Goal: Transaction & Acquisition: Purchase product/service

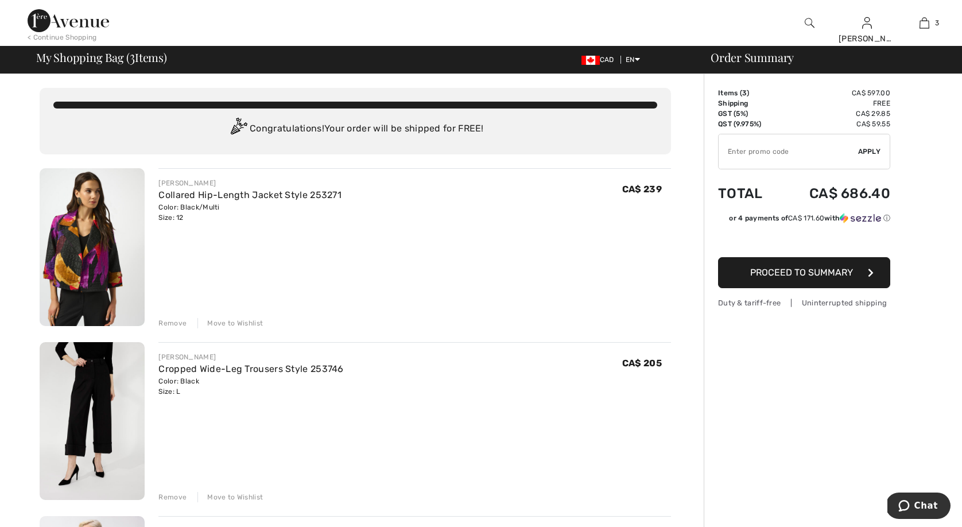
click at [74, 427] on img at bounding box center [92, 421] width 105 height 158
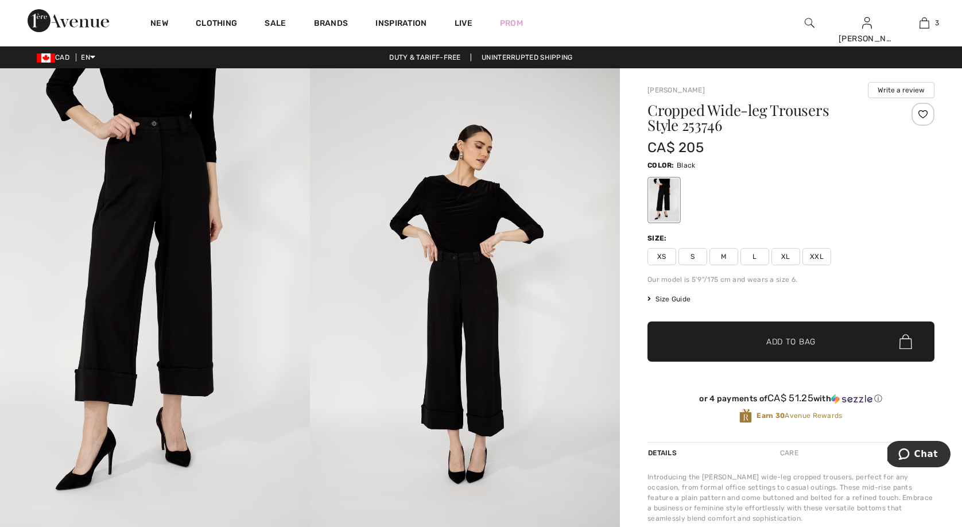
click at [469, 383] on img at bounding box center [465, 300] width 310 height 465
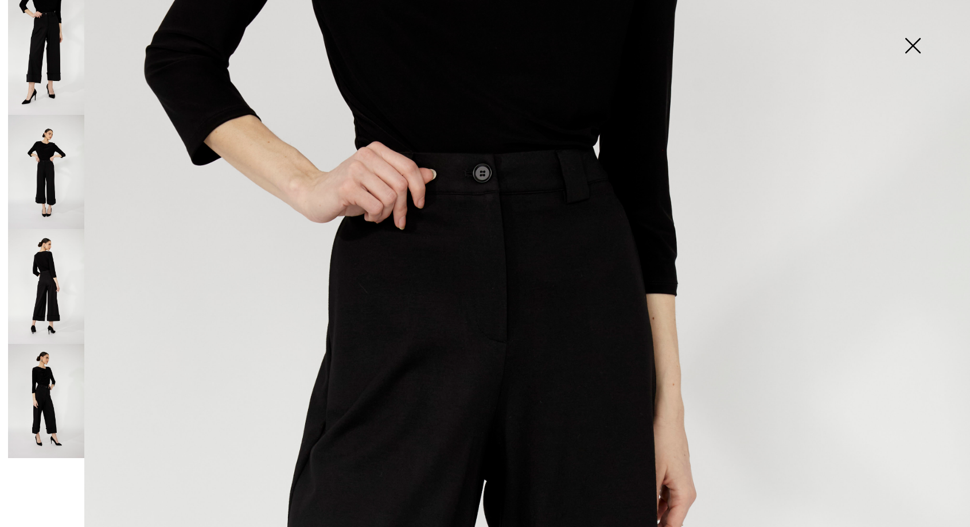
click at [45, 184] on img at bounding box center [46, 172] width 76 height 115
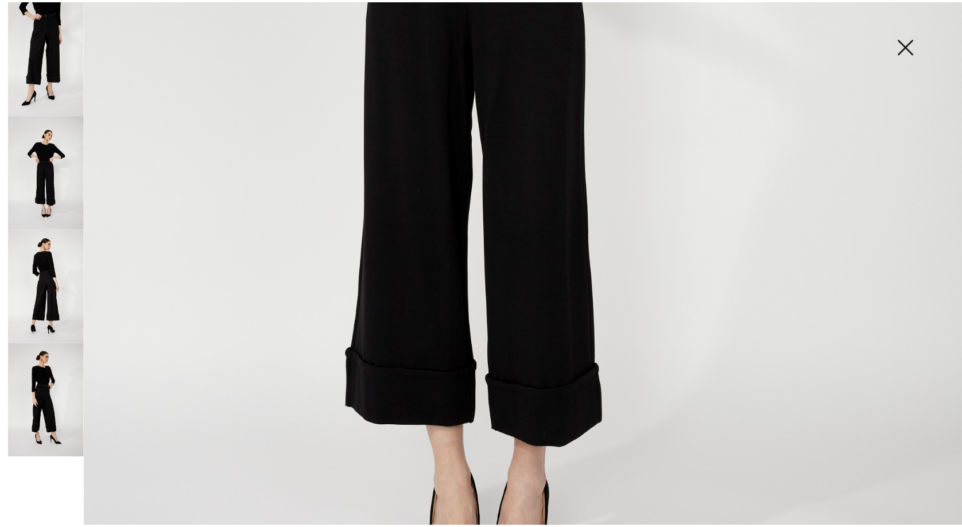
scroll to position [706, 0]
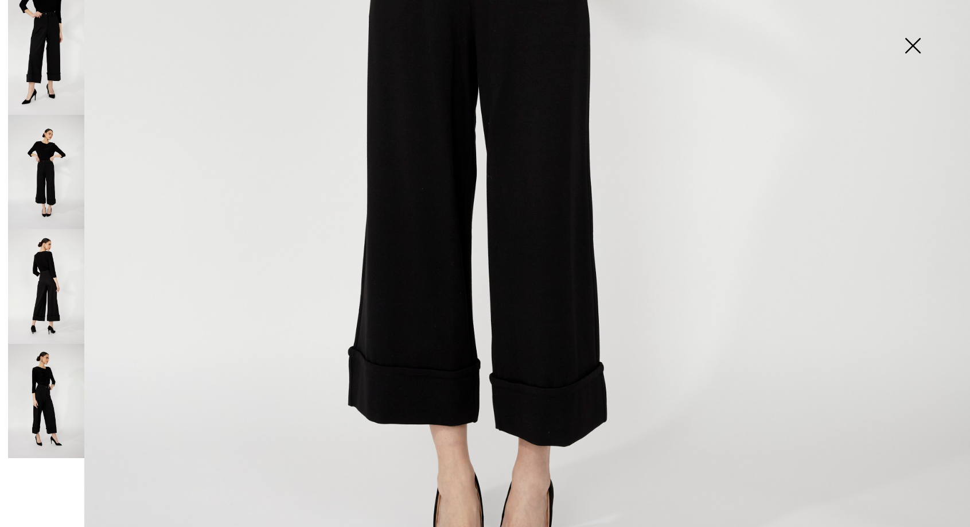
click at [38, 279] on img at bounding box center [46, 286] width 76 height 115
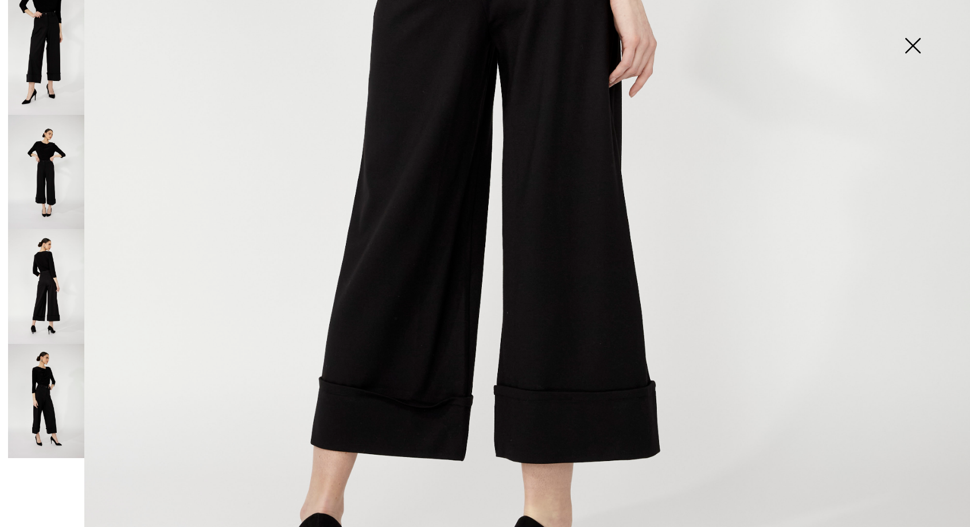
click at [40, 370] on img at bounding box center [46, 401] width 76 height 115
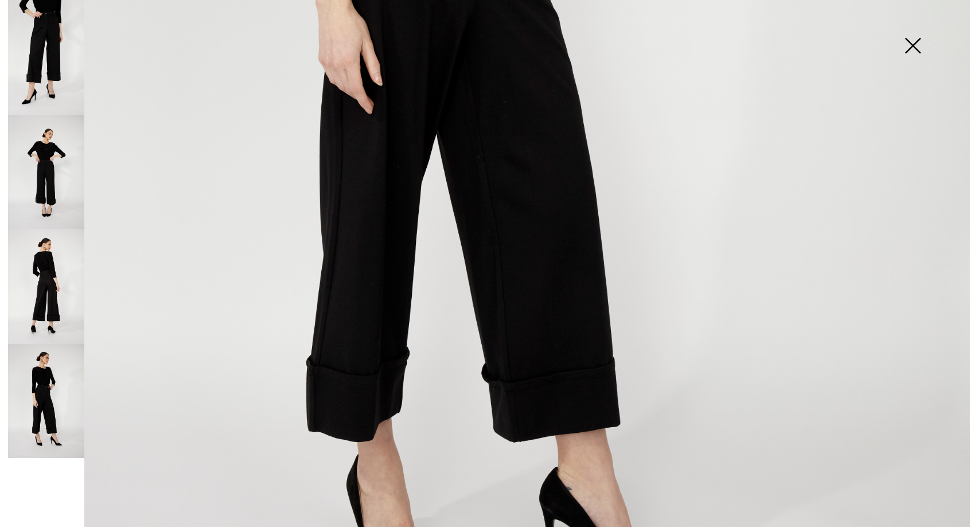
click at [915, 38] on img at bounding box center [912, 46] width 57 height 59
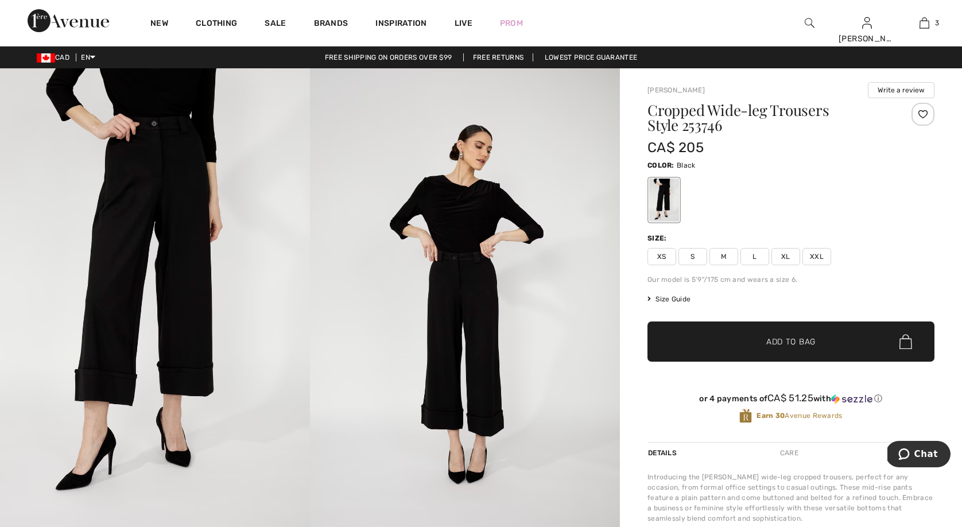
scroll to position [0, 0]
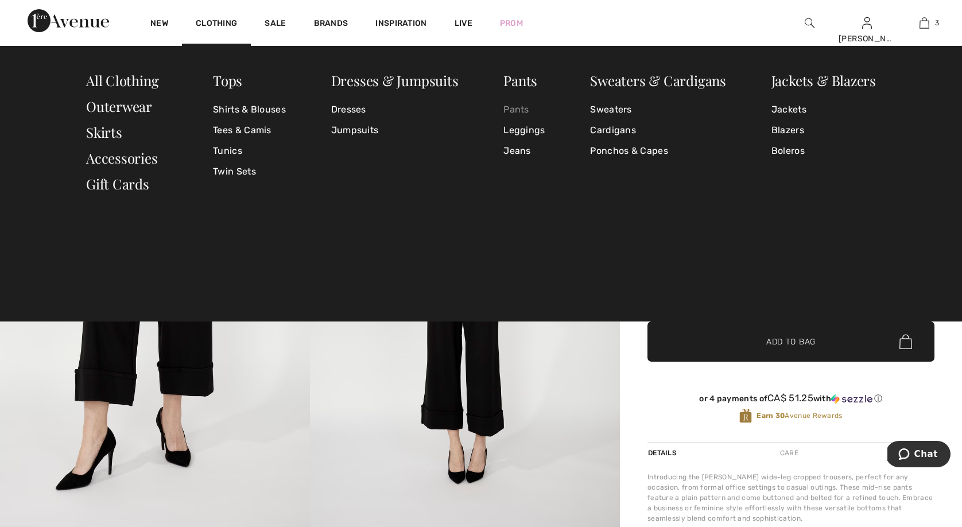
click at [535, 106] on link "Pants" at bounding box center [523, 109] width 41 height 21
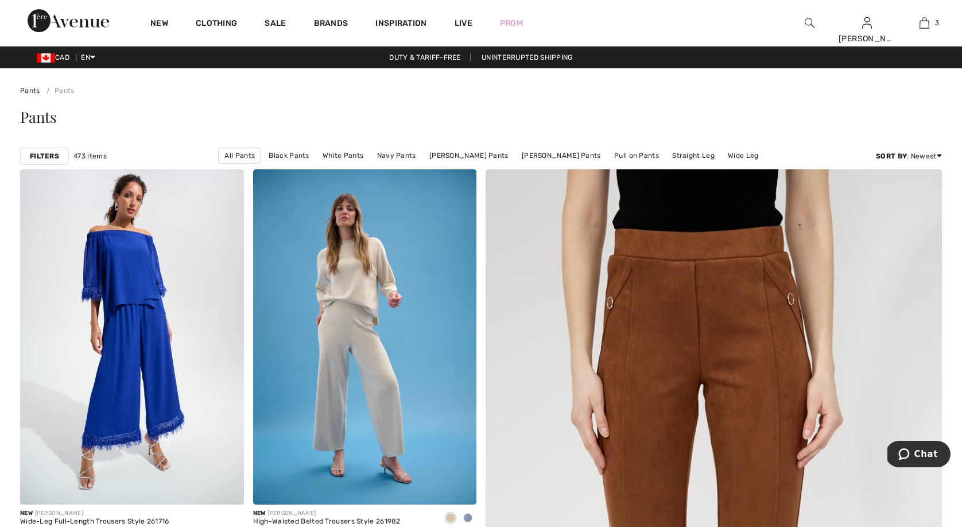
click at [808, 21] on img at bounding box center [810, 23] width 10 height 14
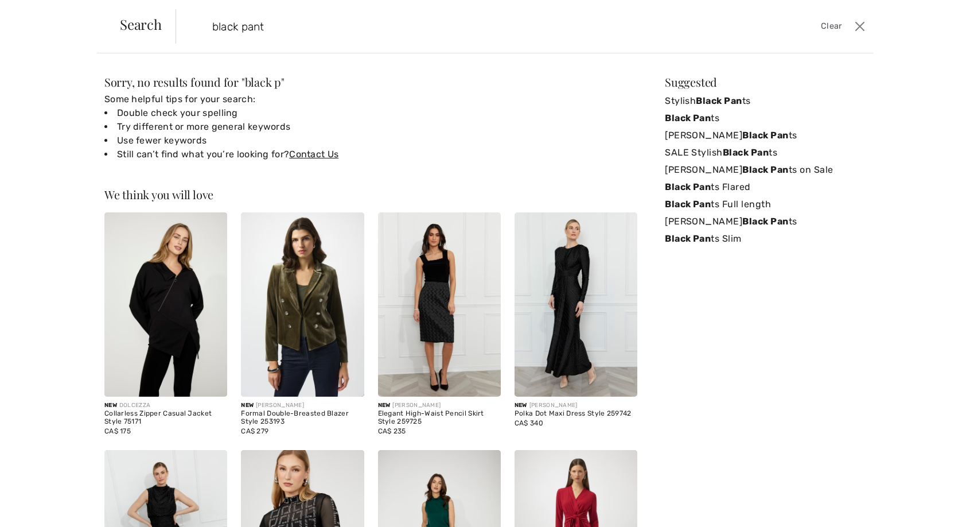
type input "black pants"
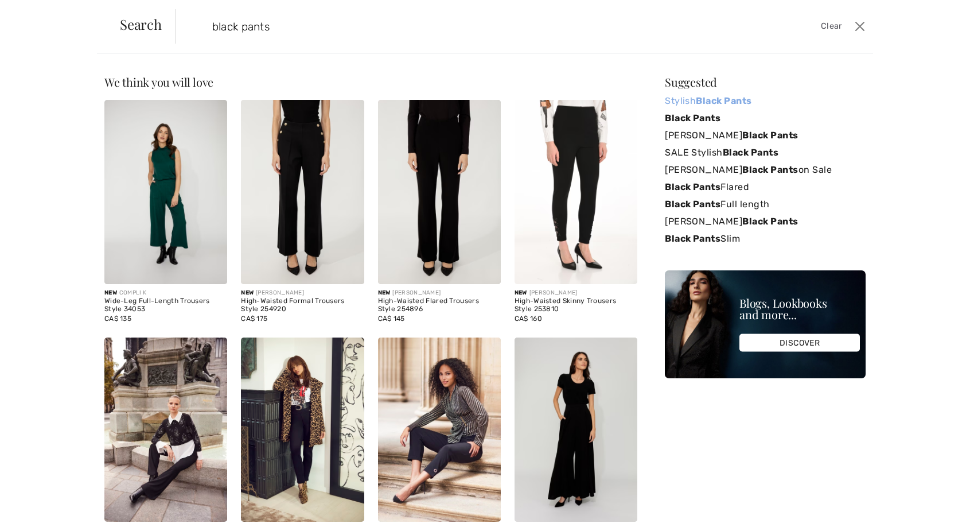
click at [731, 102] on strong "Black Pants" at bounding box center [724, 100] width 56 height 11
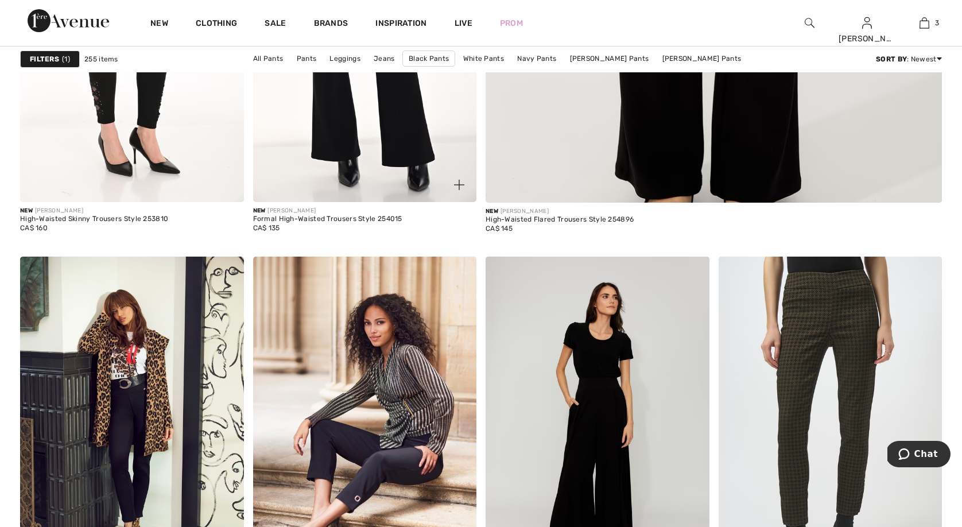
scroll to position [694, 0]
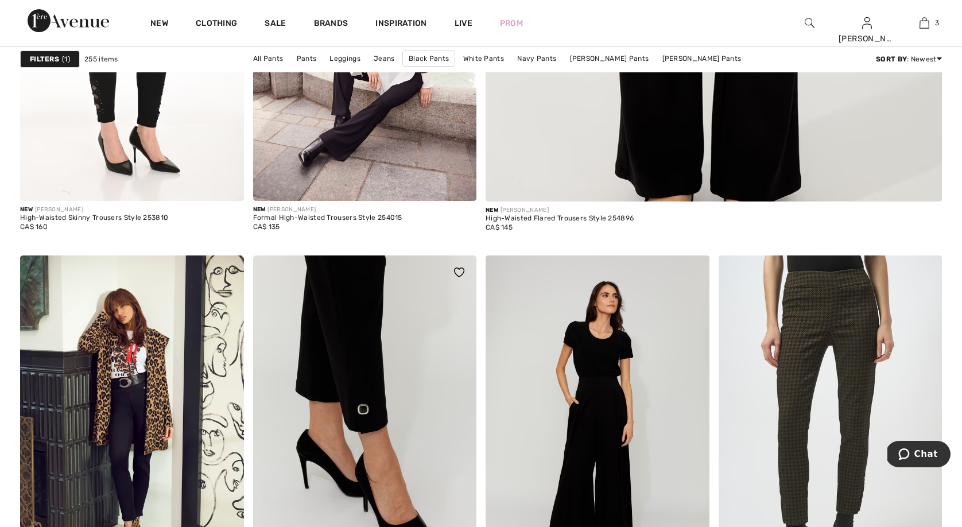
click at [343, 349] on img at bounding box center [365, 422] width 224 height 335
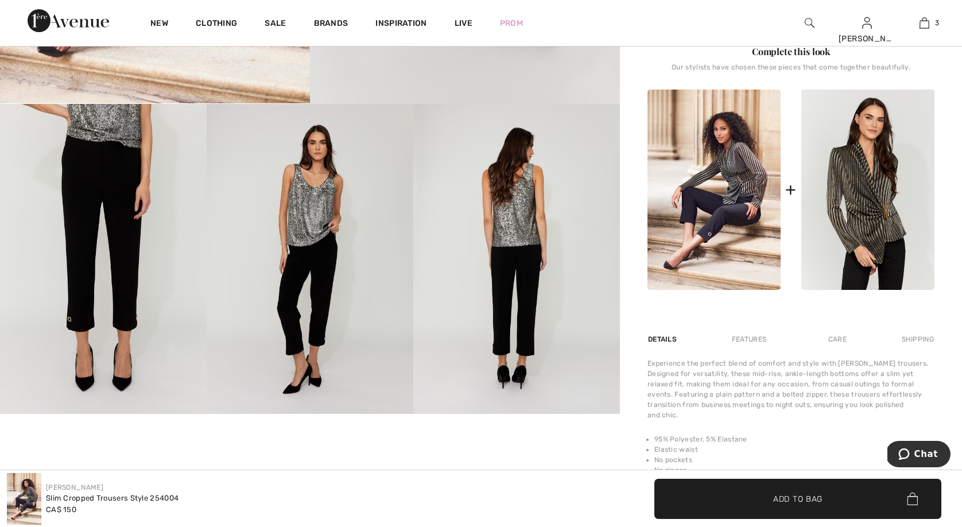
scroll to position [428, 0]
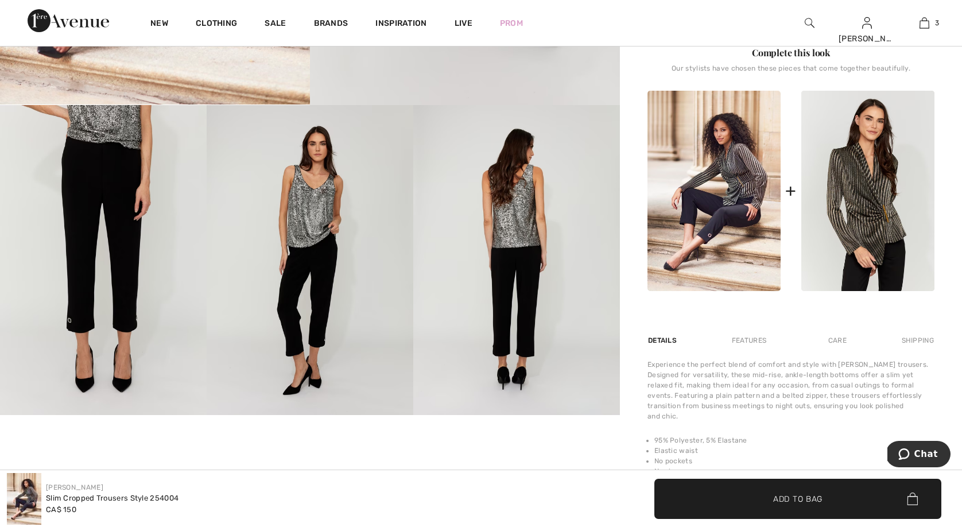
click at [717, 209] on img at bounding box center [713, 191] width 133 height 200
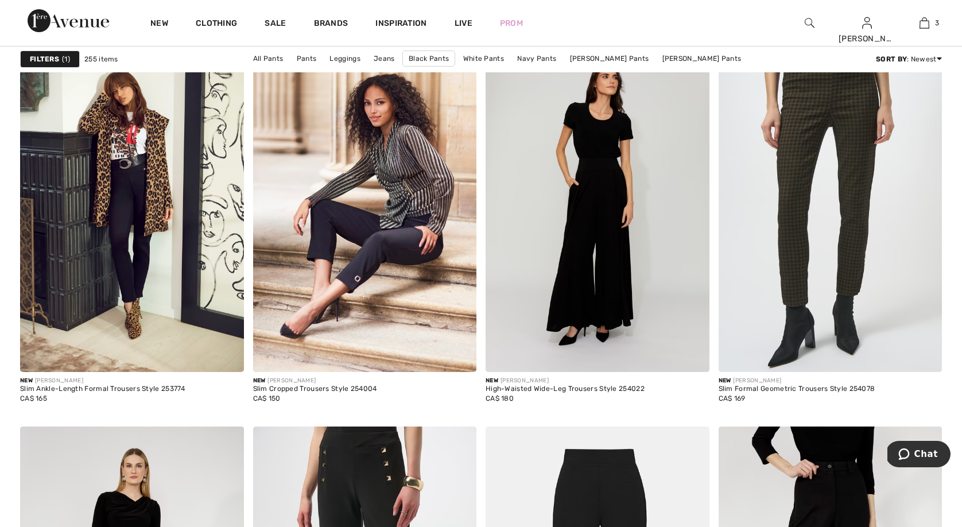
scroll to position [913, 0]
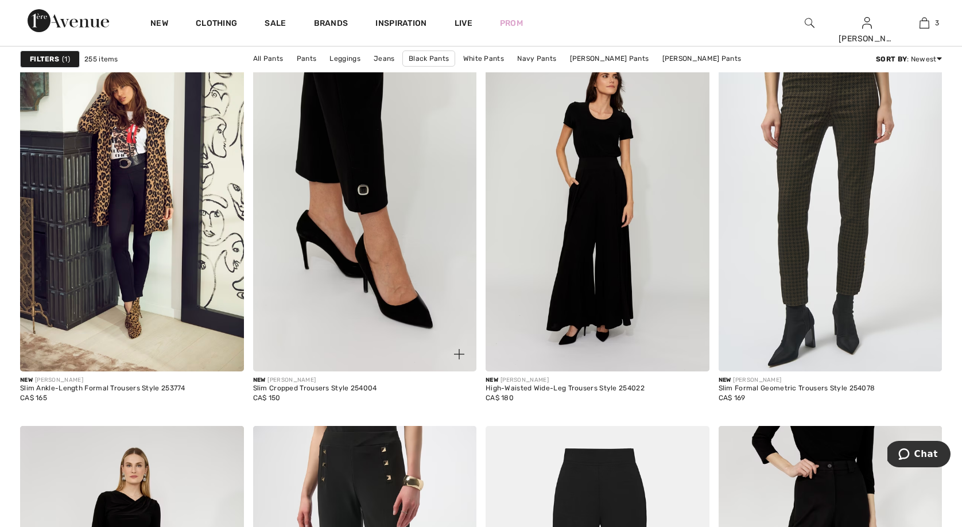
click at [358, 228] on img at bounding box center [365, 203] width 224 height 335
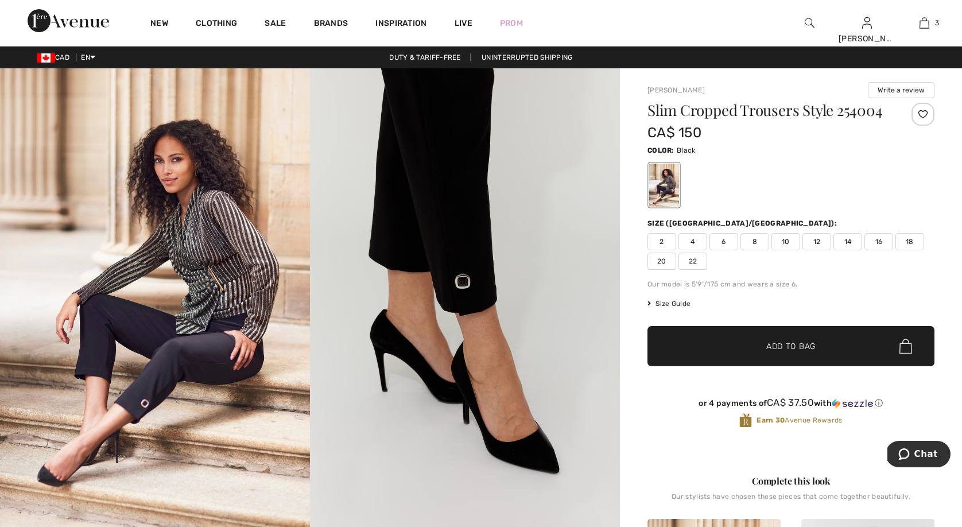
click at [195, 223] on img at bounding box center [155, 300] width 310 height 464
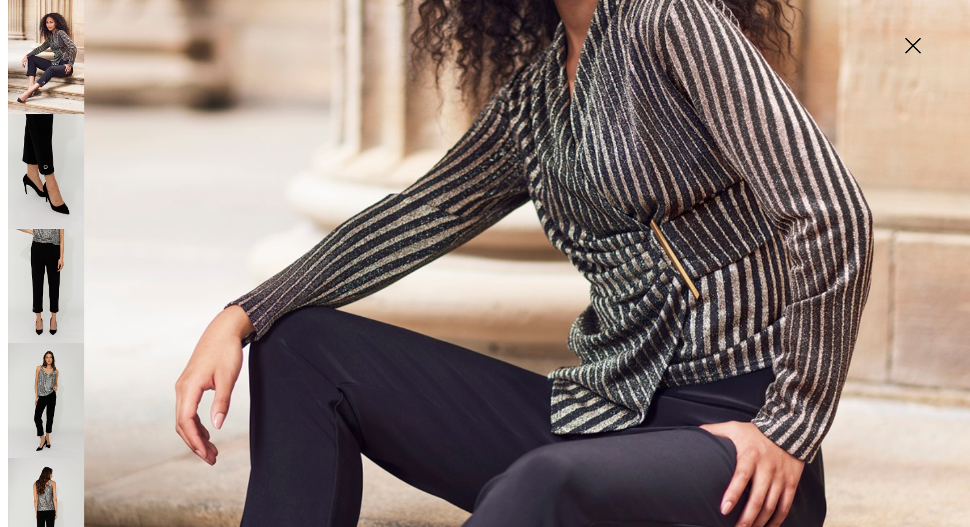
scroll to position [417, 0]
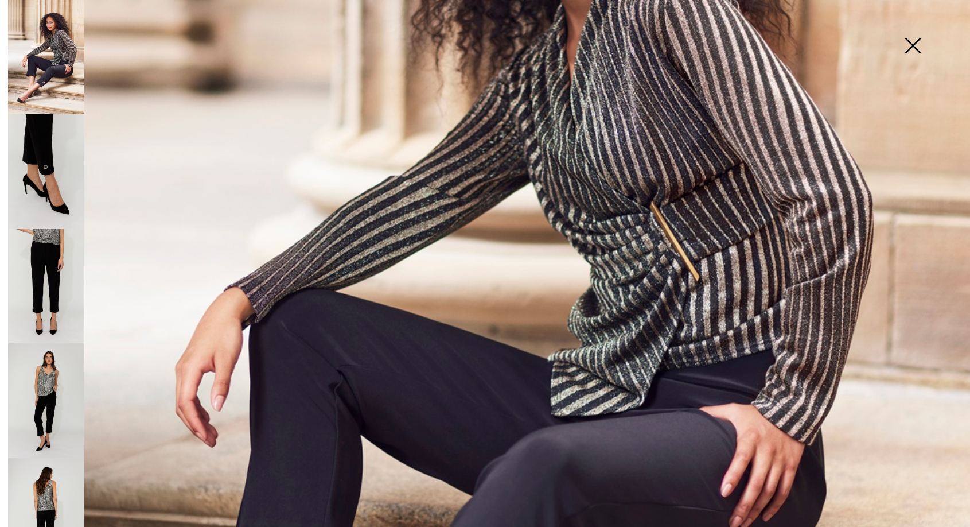
click at [48, 150] on img at bounding box center [46, 171] width 76 height 115
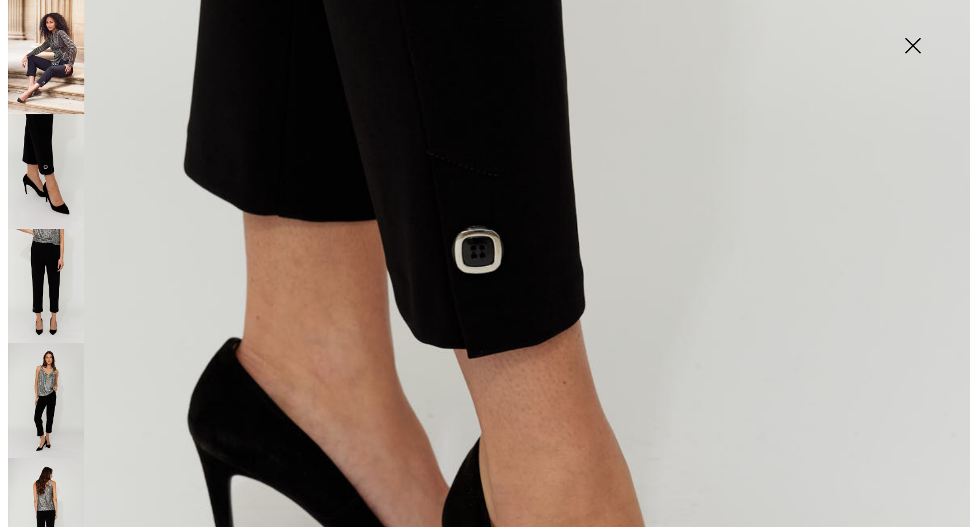
click at [55, 247] on img at bounding box center [46, 286] width 76 height 115
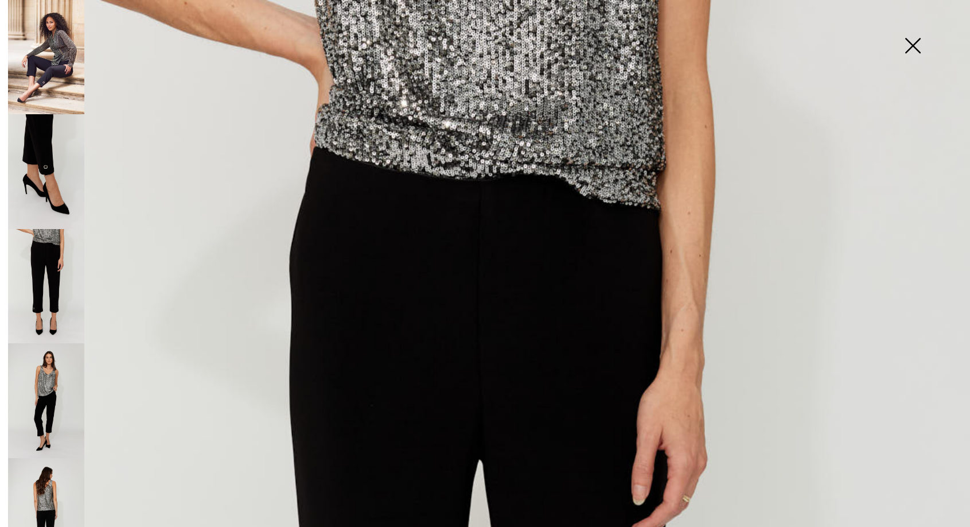
scroll to position [0, 0]
click at [39, 372] on img at bounding box center [46, 400] width 76 height 115
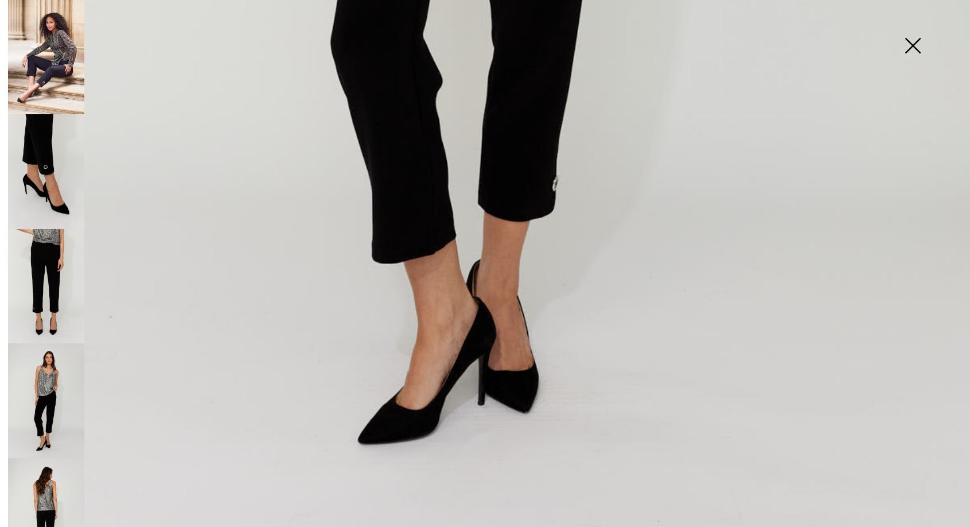
scroll to position [916, 0]
click at [57, 390] on img at bounding box center [46, 400] width 76 height 115
click at [62, 467] on img at bounding box center [46, 515] width 76 height 115
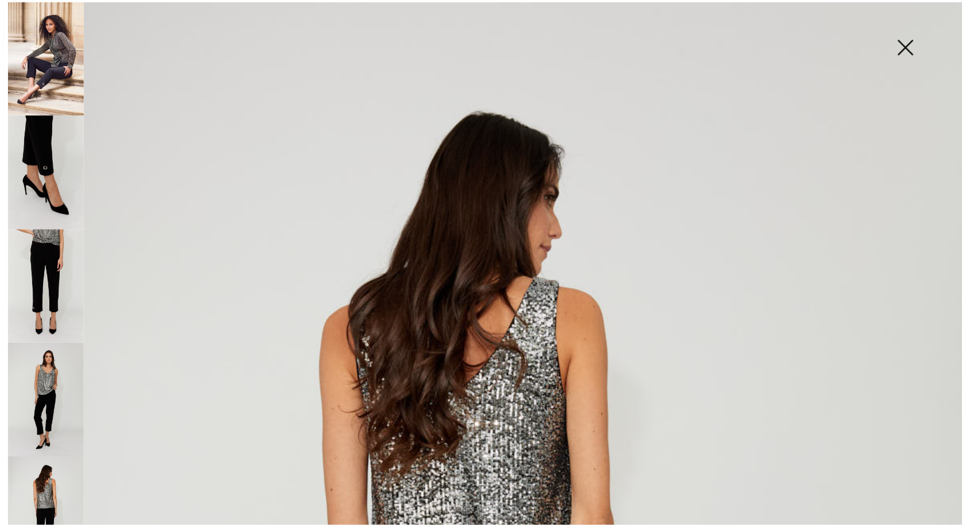
scroll to position [0, 0]
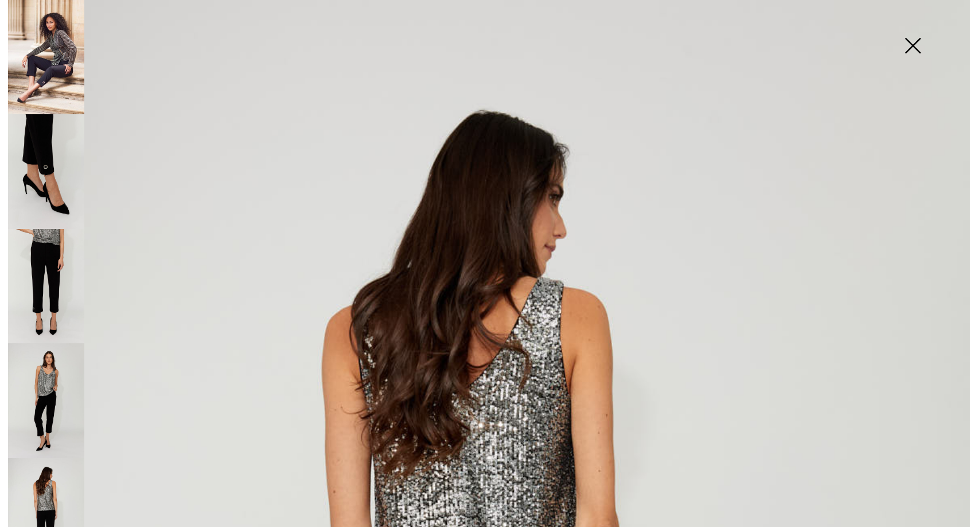
click at [918, 44] on img at bounding box center [912, 46] width 57 height 59
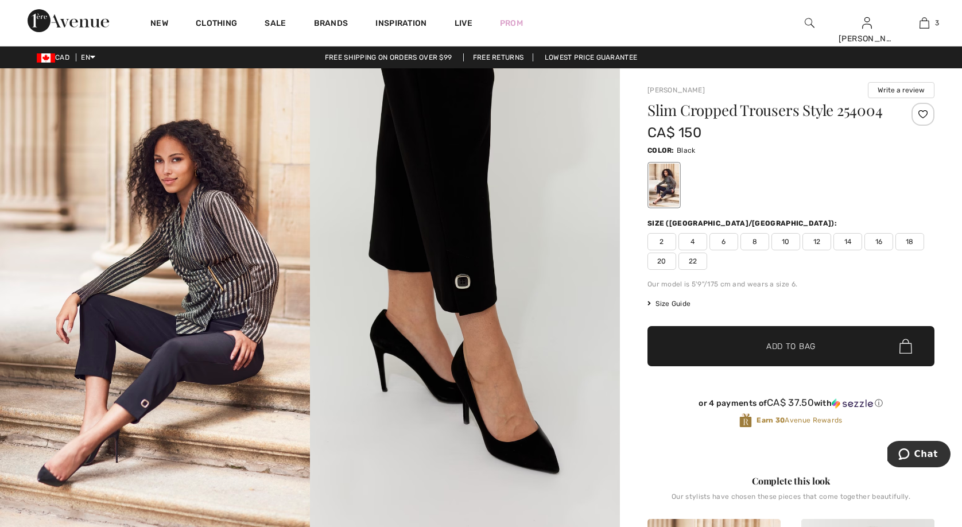
click at [818, 242] on span "12" at bounding box center [816, 241] width 29 height 17
click at [802, 341] on span "Add to Bag" at bounding box center [790, 346] width 49 height 12
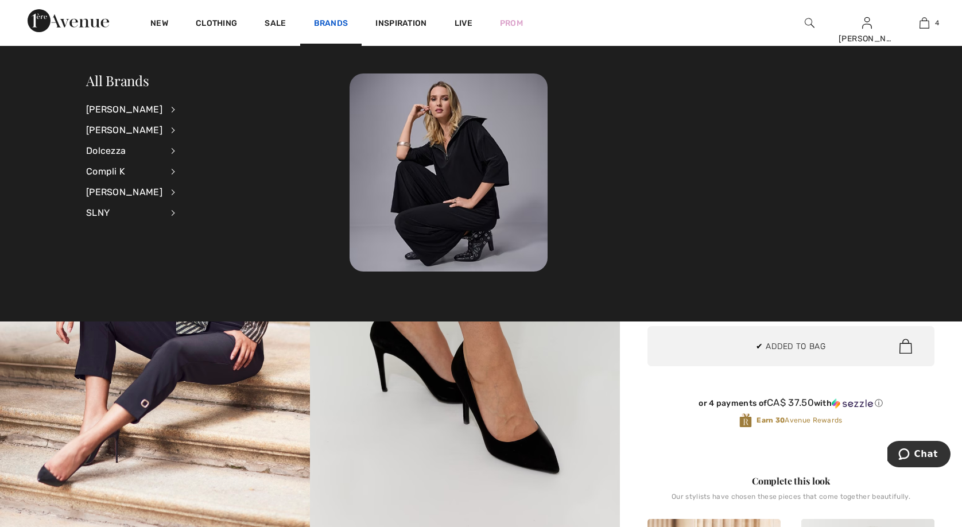
scroll to position [215, 0]
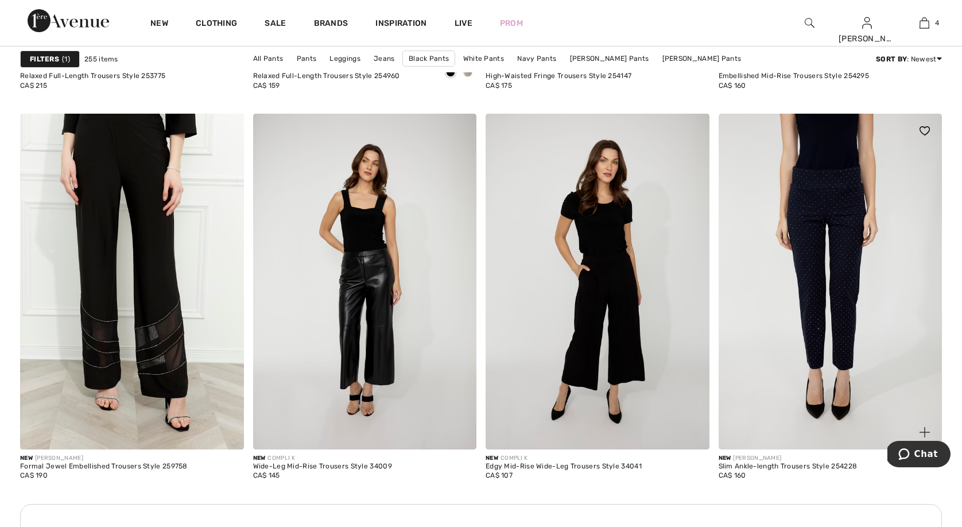
scroll to position [2543, 0]
click at [876, 254] on img at bounding box center [830, 280] width 224 height 335
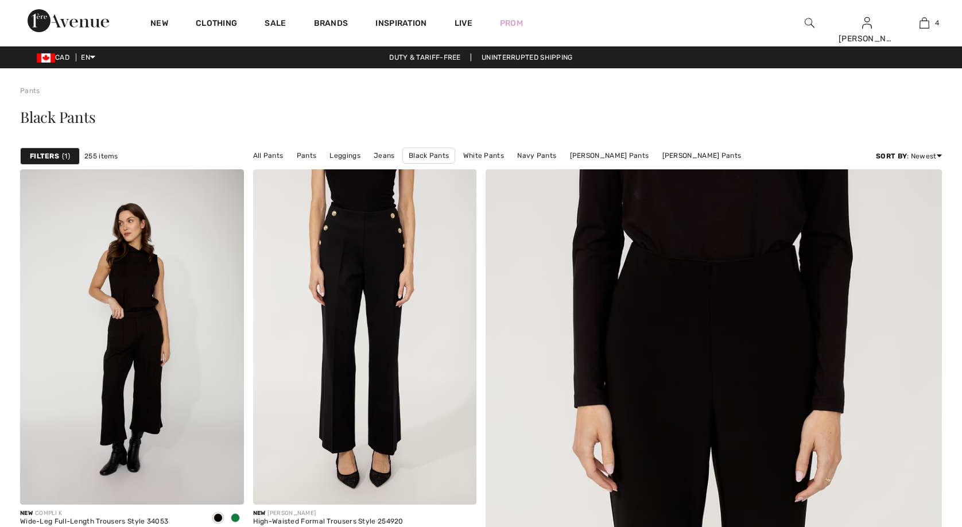
checkbox input "true"
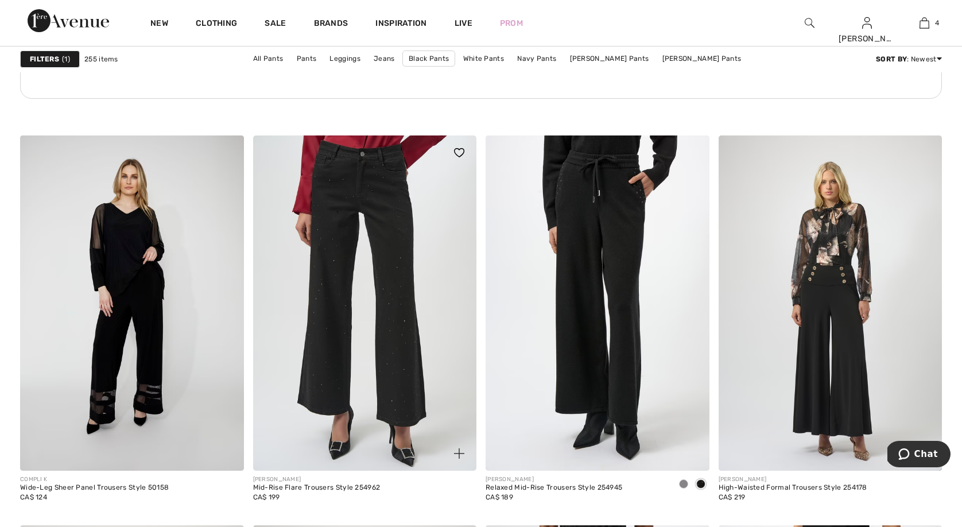
scroll to position [4769, 0]
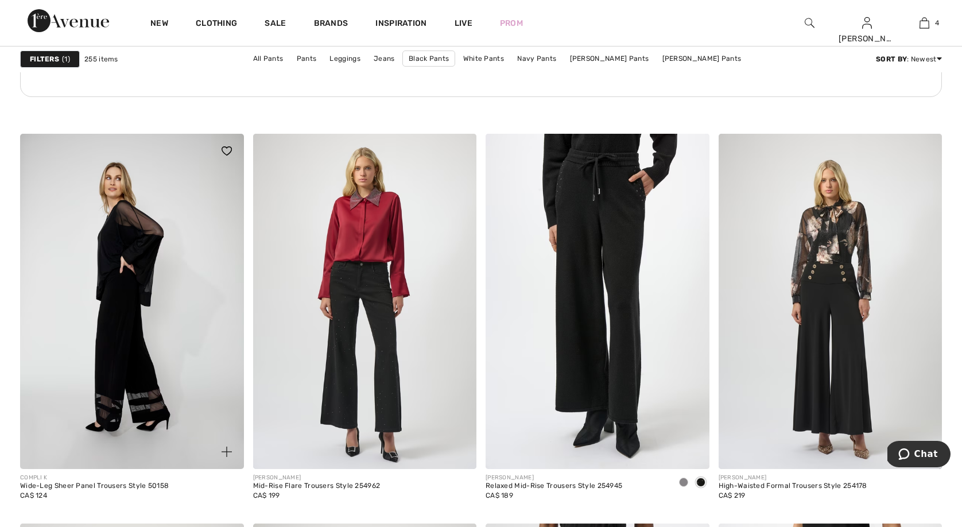
click at [170, 370] on img at bounding box center [132, 301] width 224 height 335
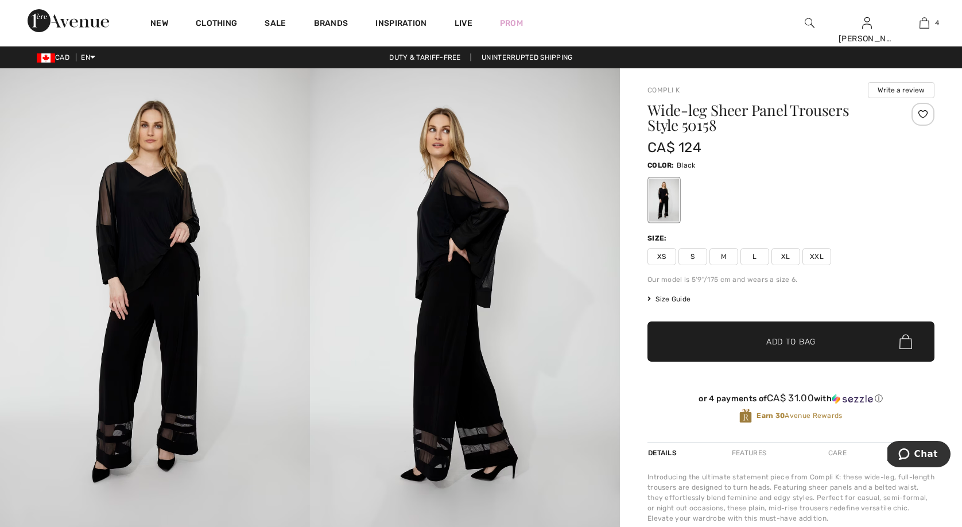
click at [687, 296] on span "Size Guide" at bounding box center [668, 299] width 43 height 10
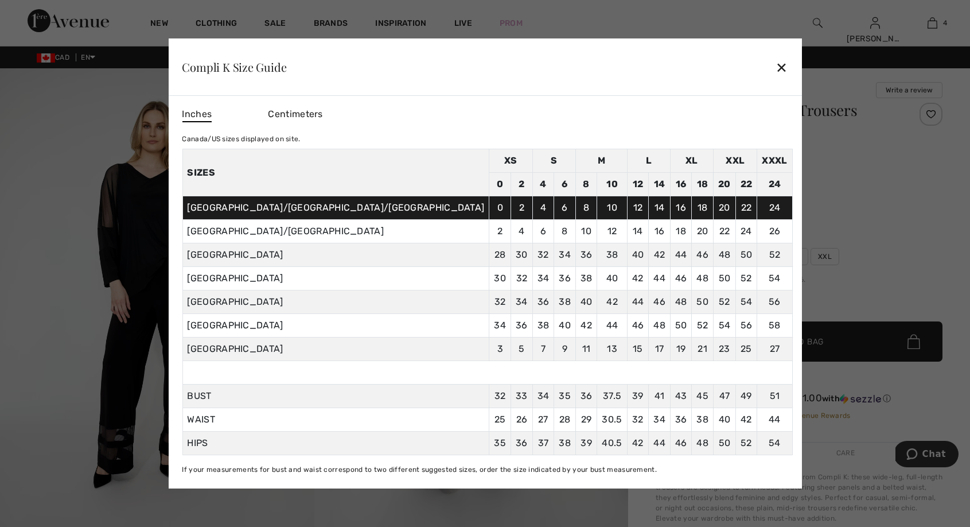
click at [776, 58] on div "✕" at bounding box center [782, 67] width 12 height 24
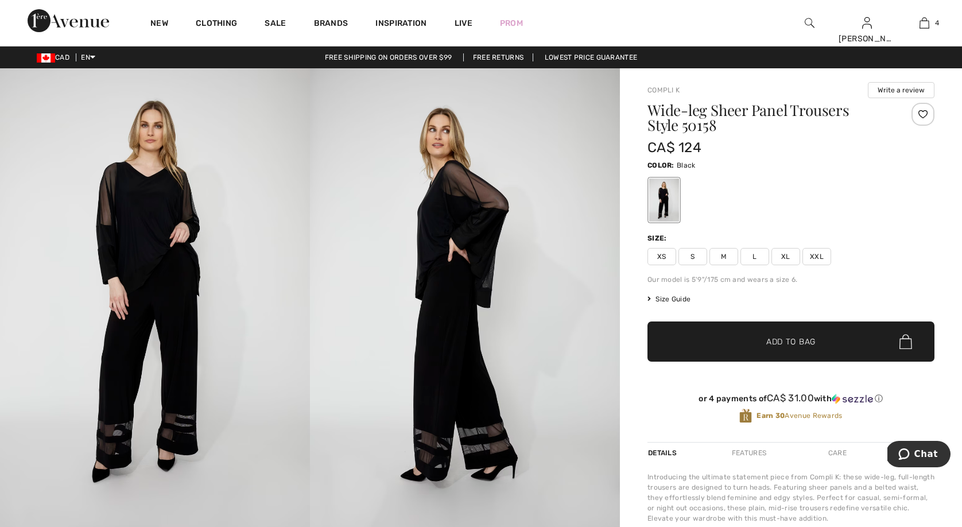
click at [758, 251] on span "L" at bounding box center [754, 256] width 29 height 17
click at [782, 343] on span "Add to Bag" at bounding box center [790, 342] width 49 height 12
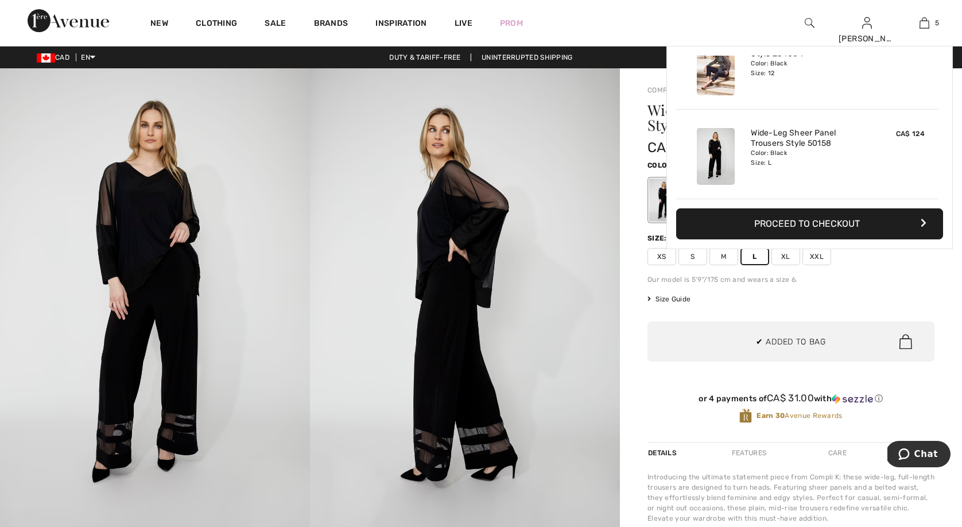
scroll to position [304, 0]
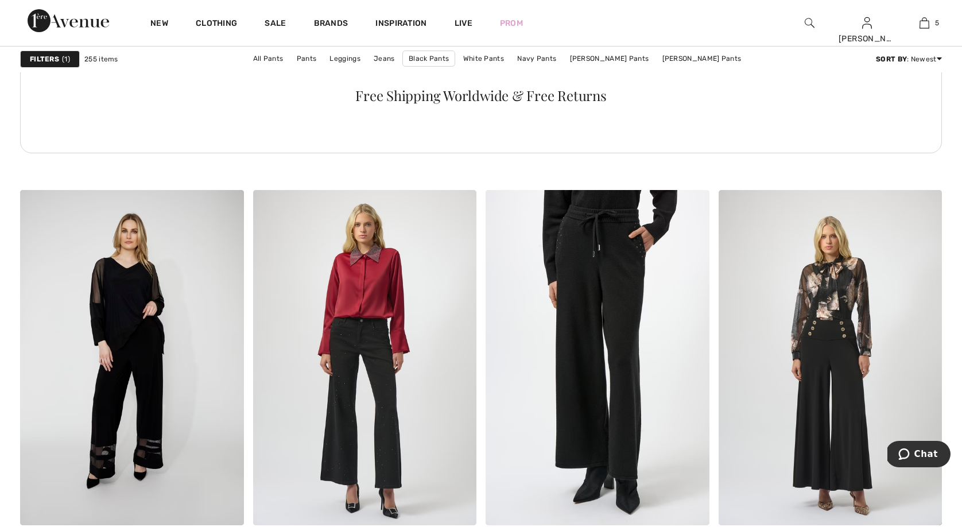
scroll to position [4725, 0]
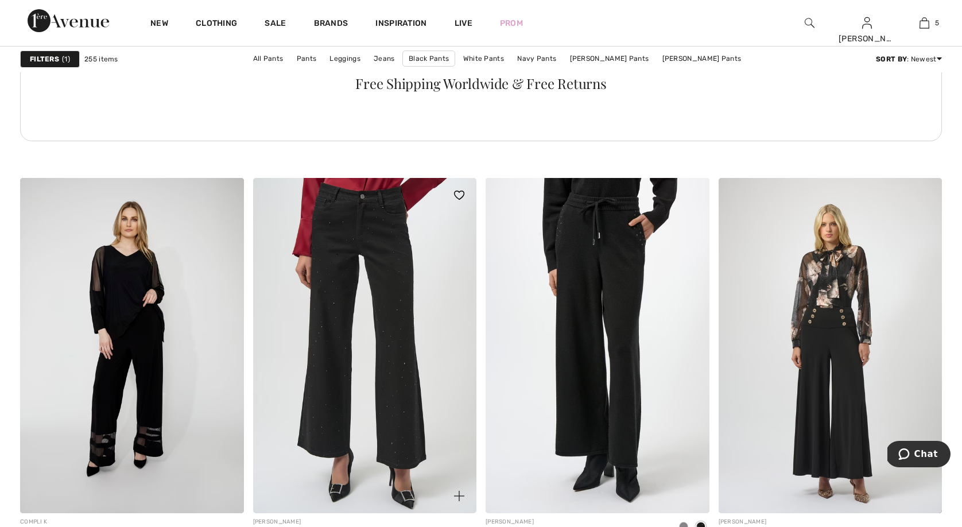
click at [349, 263] on img at bounding box center [365, 345] width 224 height 335
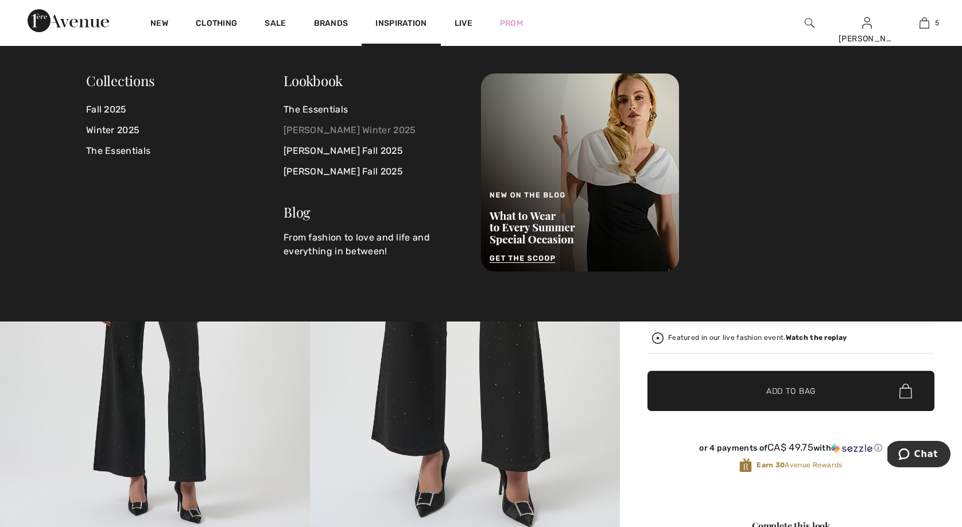
click at [350, 129] on link "[PERSON_NAME] Winter 2025" at bounding box center [375, 130] width 184 height 21
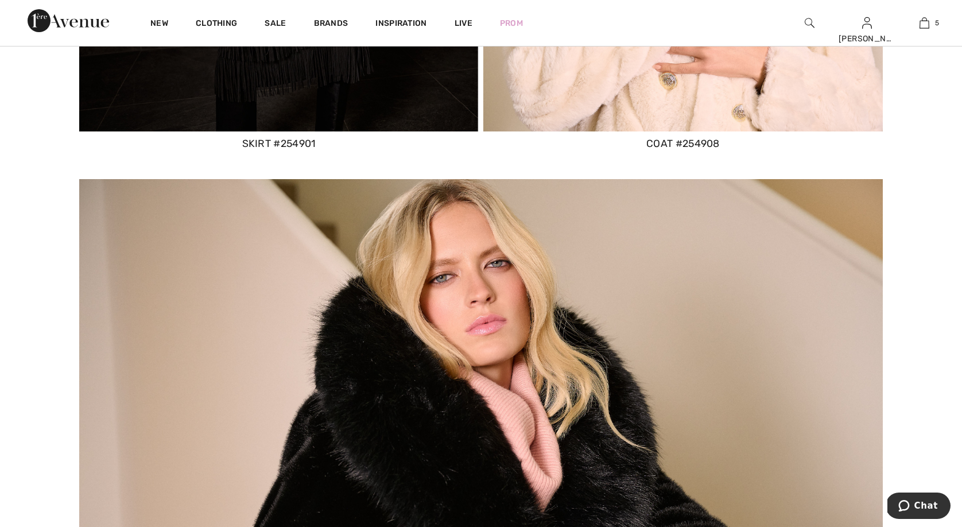
scroll to position [8243, 0]
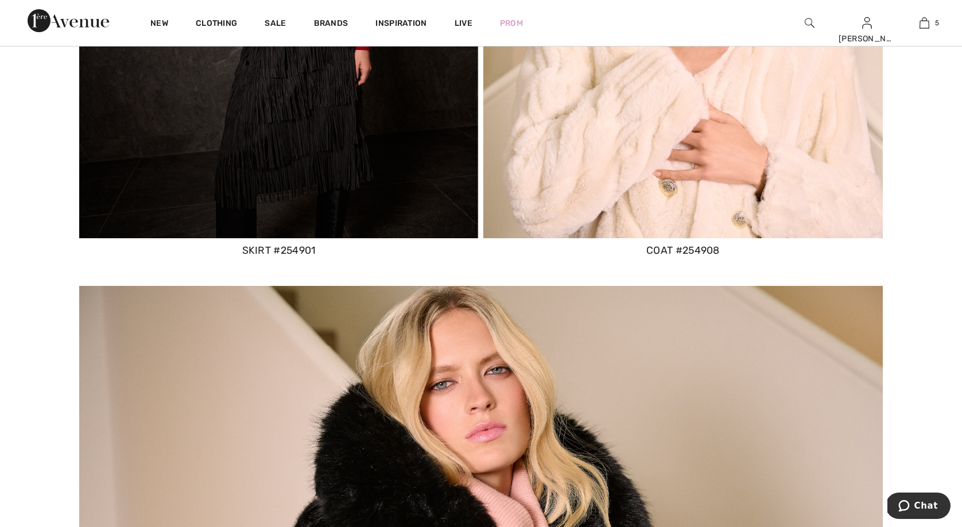
click at [356, 185] on img at bounding box center [278, 1] width 399 height 475
click at [305, 150] on img at bounding box center [278, 1] width 399 height 475
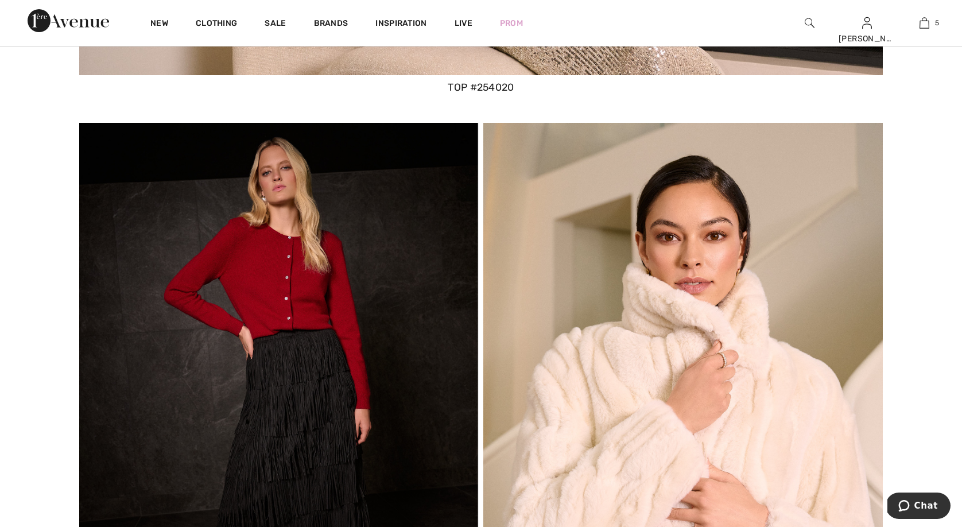
scroll to position [7806, 0]
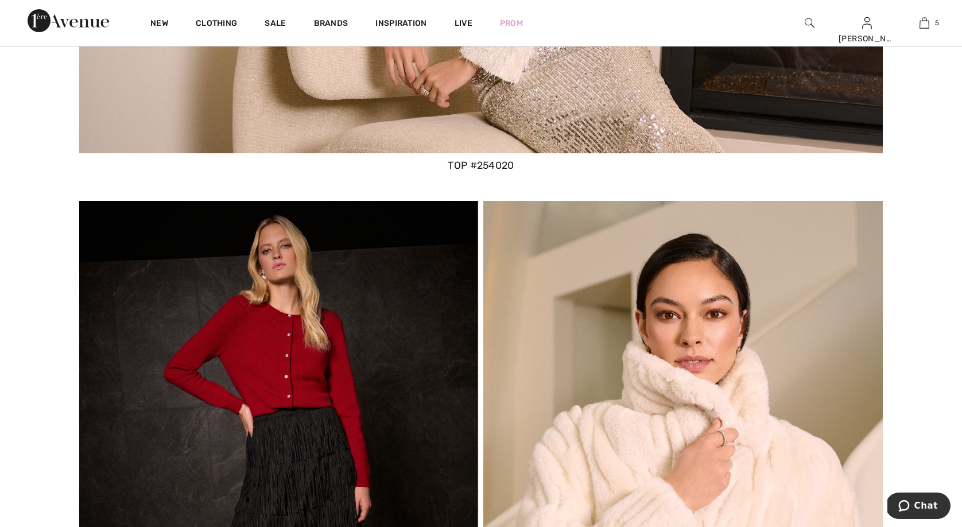
click at [307, 376] on img at bounding box center [278, 438] width 399 height 475
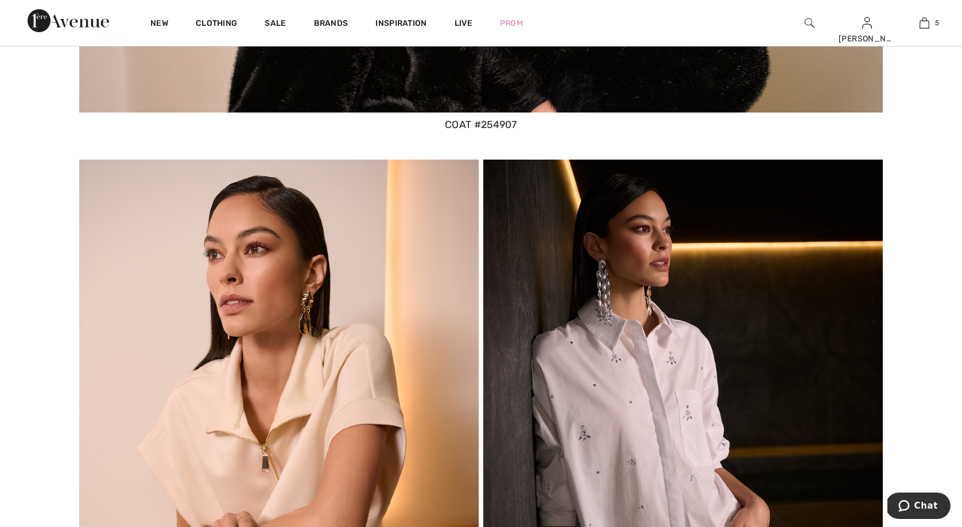
scroll to position [9264, 0]
